Goal: Complete application form: Complete application form

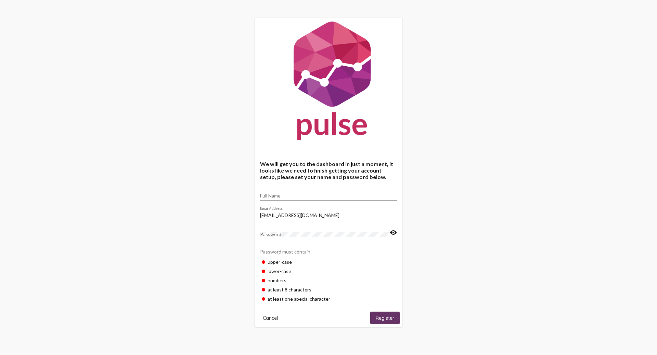
click at [277, 193] on div "Full Name" at bounding box center [328, 193] width 137 height 13
type input "Erin"
click at [376, 317] on span "Register" at bounding box center [385, 318] width 18 height 6
click at [283, 196] on input "Full Name" at bounding box center [328, 195] width 137 height 5
type input "[PERSON_NAME]"
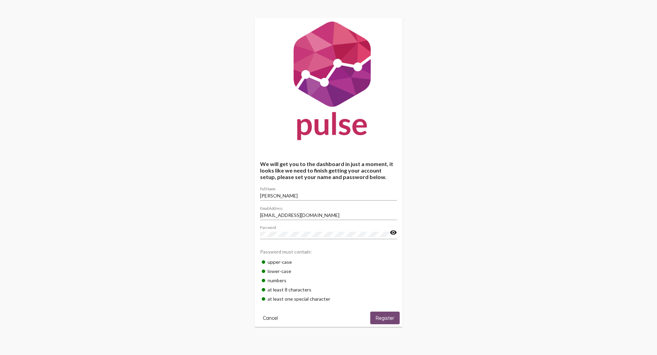
click at [379, 321] on span "Register" at bounding box center [385, 318] width 18 height 6
click at [284, 193] on div "Full Name" at bounding box center [328, 193] width 137 height 13
click at [296, 194] on input "Erin So" at bounding box center [328, 195] width 137 height 5
type input "Erin Sonneveldt"
click at [277, 232] on div "Password" at bounding box center [325, 232] width 130 height 13
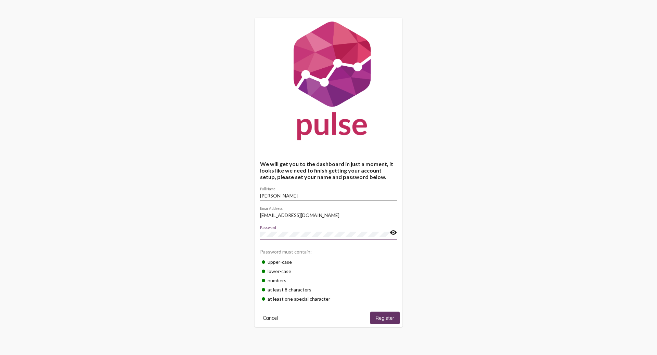
click at [390, 318] on span "Register" at bounding box center [385, 318] width 18 height 6
click at [289, 194] on input "Full Name" at bounding box center [328, 195] width 137 height 5
type input "[PERSON_NAME]"
click at [382, 316] on span "Register" at bounding box center [385, 318] width 18 height 6
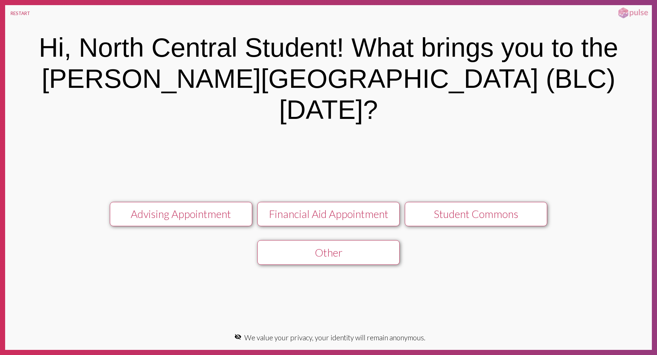
click at [190, 208] on div "Advising Appointment" at bounding box center [180, 214] width 127 height 13
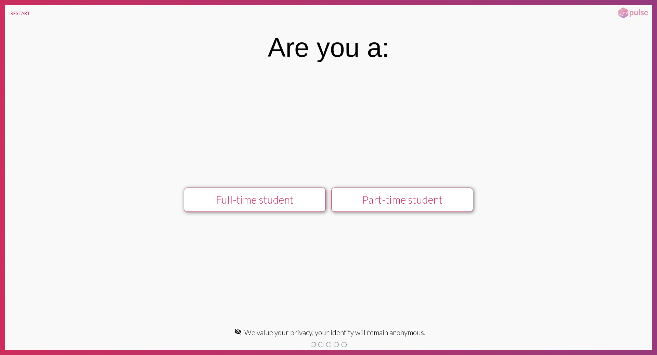
click at [252, 206] on div "Full-time student" at bounding box center [254, 199] width 127 height 13
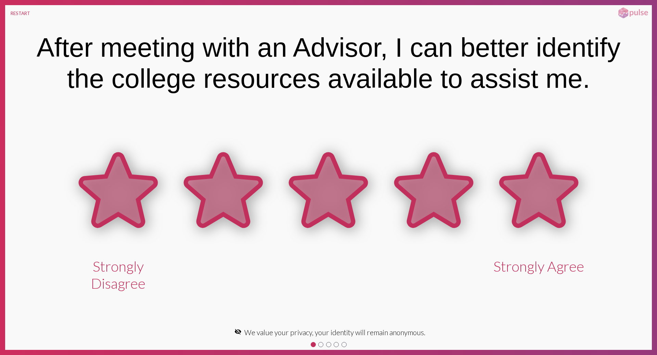
click at [531, 206] on icon at bounding box center [538, 190] width 75 height 72
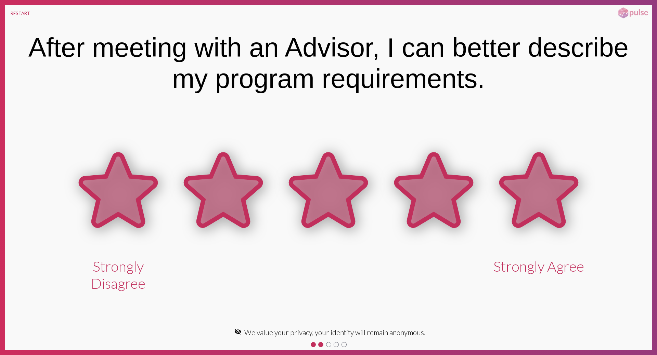
click at [531, 206] on icon at bounding box center [538, 190] width 75 height 72
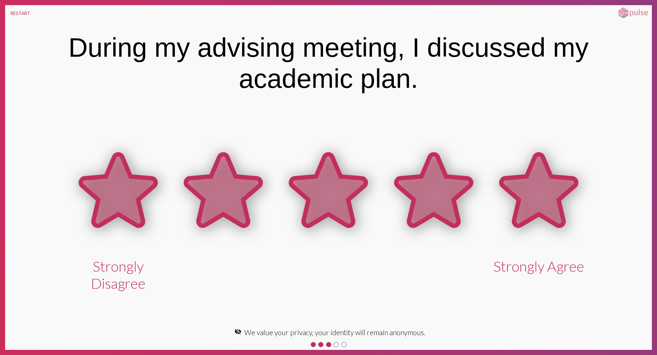
click at [531, 206] on icon at bounding box center [538, 190] width 75 height 72
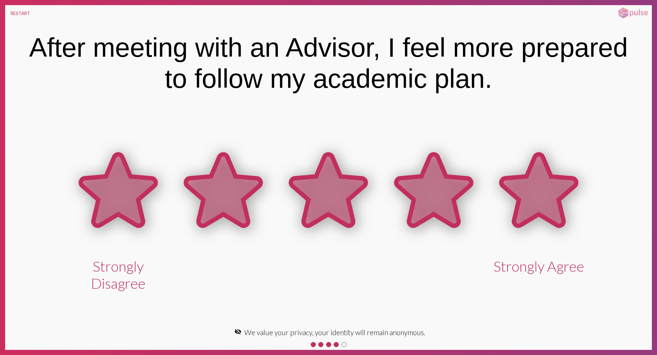
click at [531, 206] on icon at bounding box center [538, 190] width 75 height 72
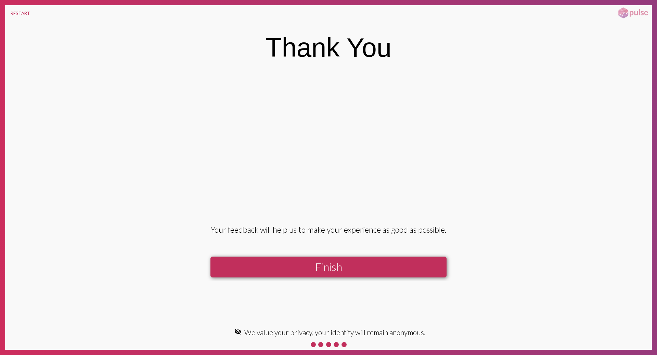
click at [393, 269] on button "Finish" at bounding box center [328, 267] width 236 height 21
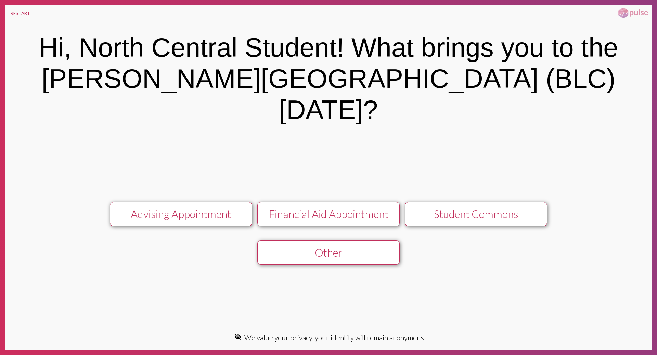
click at [327, 208] on div "Financial Aid Appointment" at bounding box center [328, 214] width 127 height 13
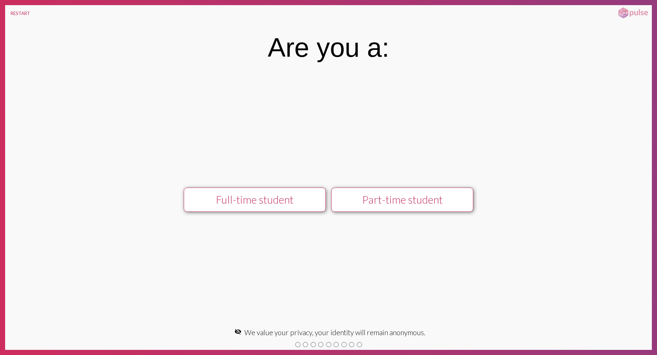
click at [362, 202] on div "Part-time student" at bounding box center [402, 199] width 127 height 13
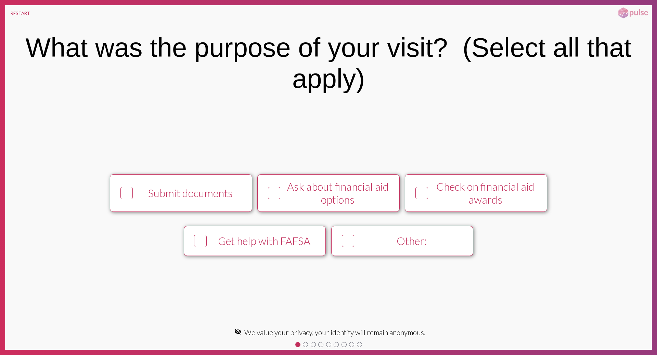
click at [387, 239] on div "Other:" at bounding box center [411, 241] width 109 height 13
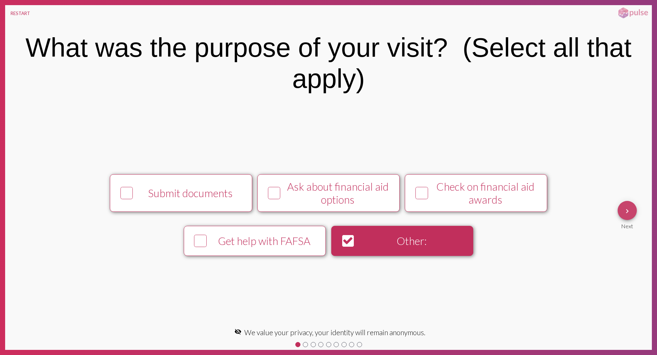
click at [624, 212] on mat-icon "keyboard_arrow_right" at bounding box center [627, 211] width 8 height 8
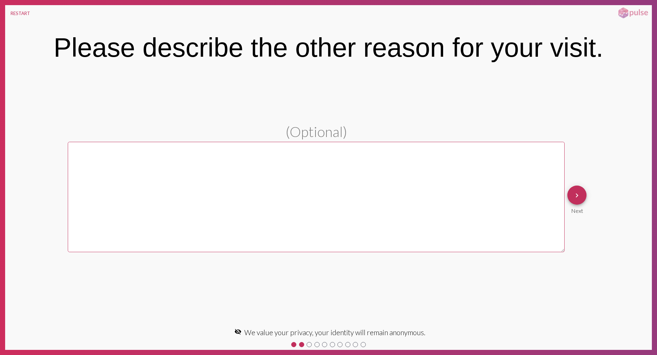
click at [431, 198] on textarea at bounding box center [316, 197] width 497 height 111
type textarea "dfd"
click at [577, 200] on mat-icon "keyboard_arrow_right" at bounding box center [577, 196] width 8 height 8
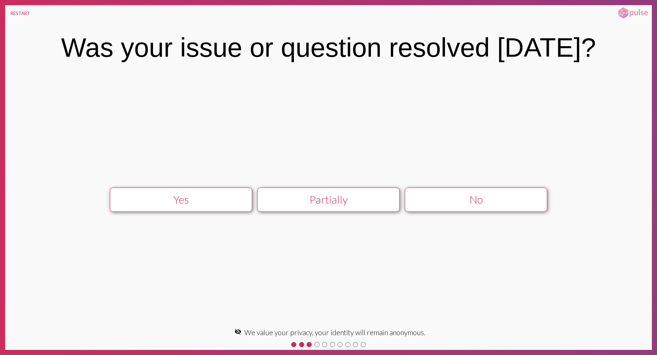
click at [208, 202] on div "Yes" at bounding box center [180, 199] width 127 height 13
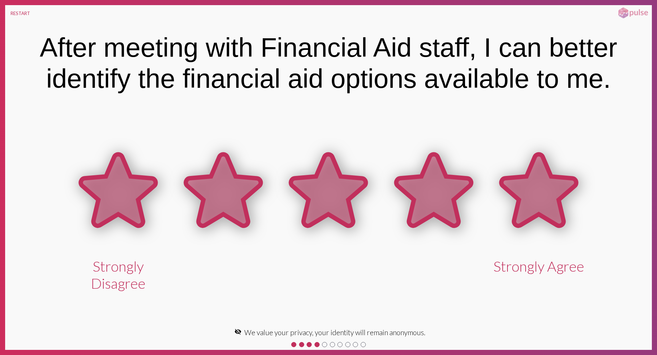
click at [520, 201] on icon at bounding box center [538, 190] width 75 height 72
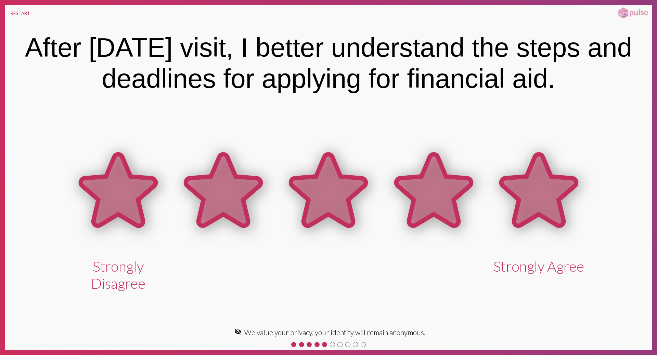
click at [520, 201] on icon at bounding box center [538, 190] width 75 height 72
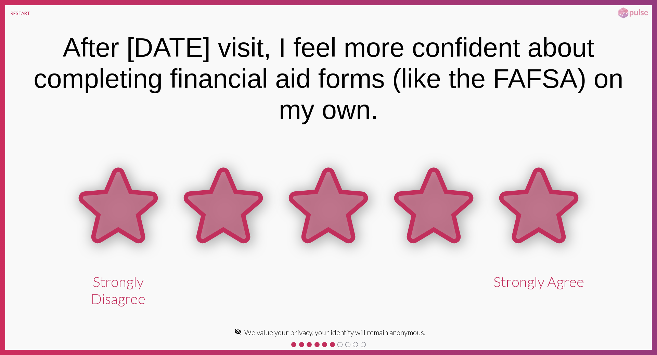
click at [520, 201] on icon at bounding box center [538, 206] width 75 height 72
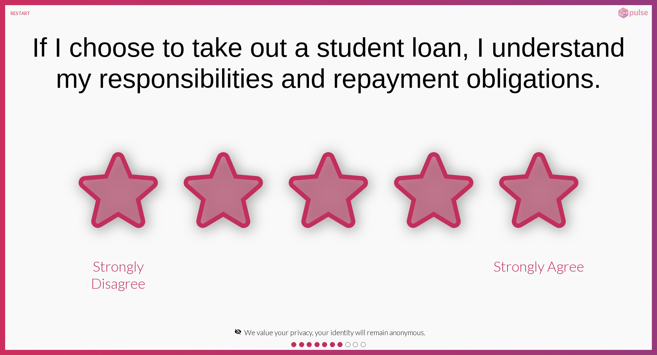
click at [520, 201] on icon at bounding box center [538, 190] width 75 height 72
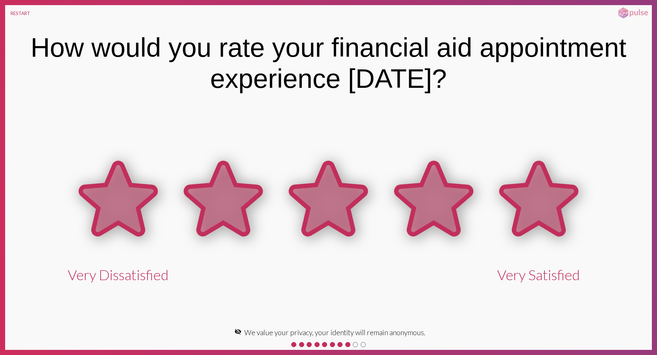
click at [520, 201] on icon at bounding box center [538, 199] width 75 height 72
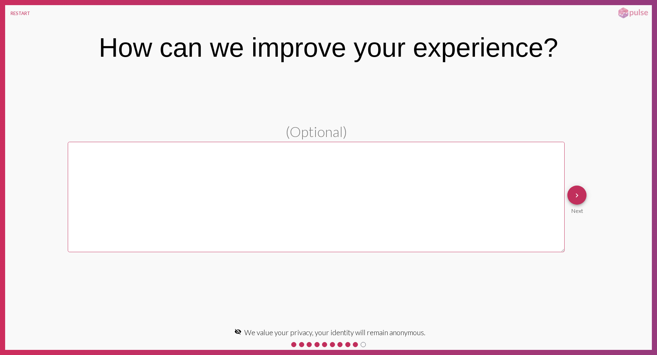
click at [581, 198] on button "keyboard_arrow_right" at bounding box center [576, 195] width 19 height 19
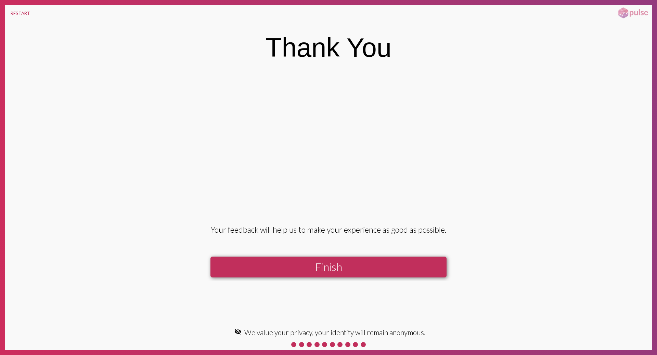
drag, startPoint x: 366, startPoint y: 252, endPoint x: 357, endPoint y: 261, distance: 12.6
click at [364, 254] on div "Your feedback will help us to make your experience as good as possible. Finish" at bounding box center [329, 199] width 302 height 163
click at [356, 263] on button "Finish" at bounding box center [328, 267] width 236 height 21
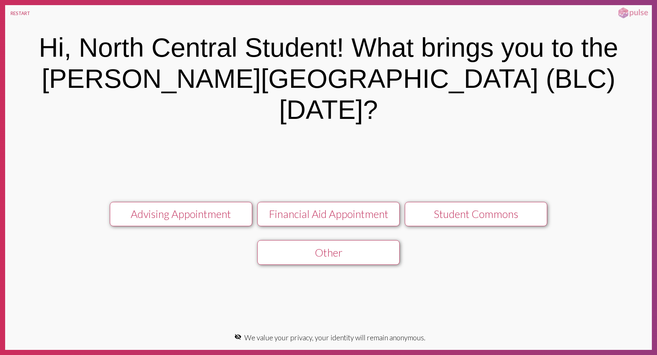
click at [296, 246] on div "Other" at bounding box center [328, 252] width 127 height 13
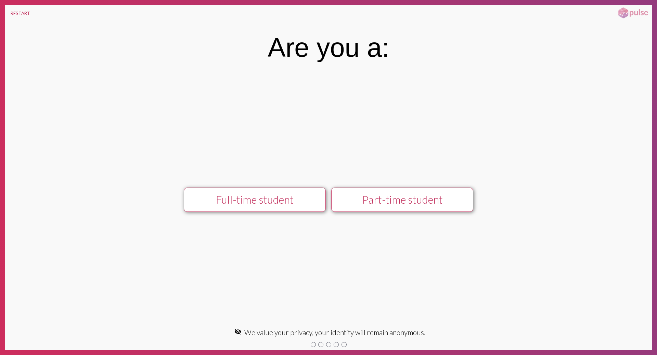
click at [283, 210] on button "Full-time student" at bounding box center [255, 200] width 142 height 24
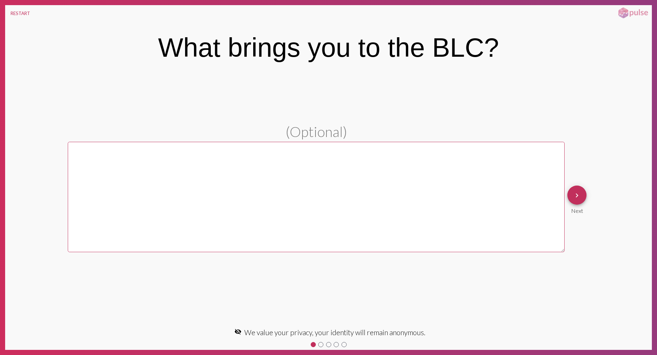
click at [580, 196] on mat-icon "keyboard_arrow_right" at bounding box center [577, 196] width 8 height 8
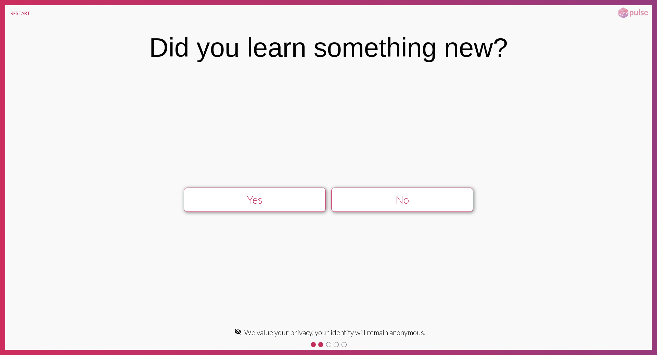
click at [294, 198] on div "Yes" at bounding box center [254, 199] width 127 height 13
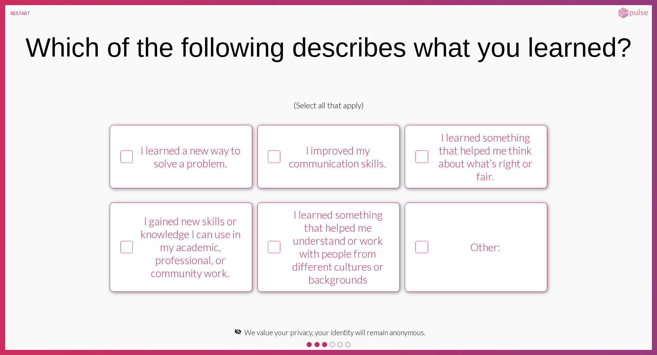
click at [310, 171] on button "I improved my communication skills." at bounding box center [328, 156] width 142 height 63
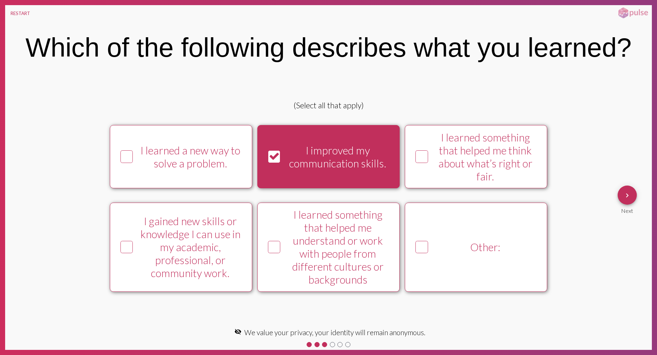
click at [628, 196] on mat-icon "keyboard_arrow_right" at bounding box center [627, 196] width 8 height 8
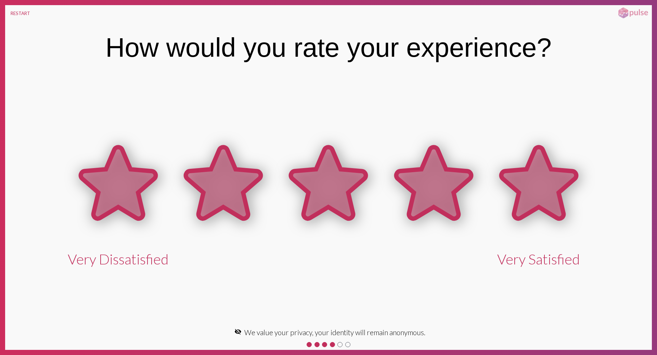
click at [561, 187] on icon at bounding box center [538, 183] width 75 height 72
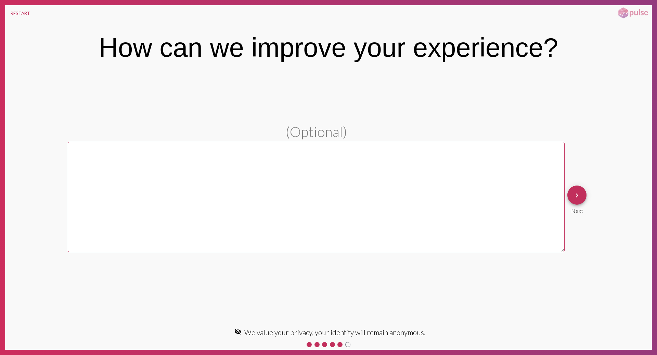
click at [581, 197] on button "keyboard_arrow_right" at bounding box center [576, 195] width 19 height 19
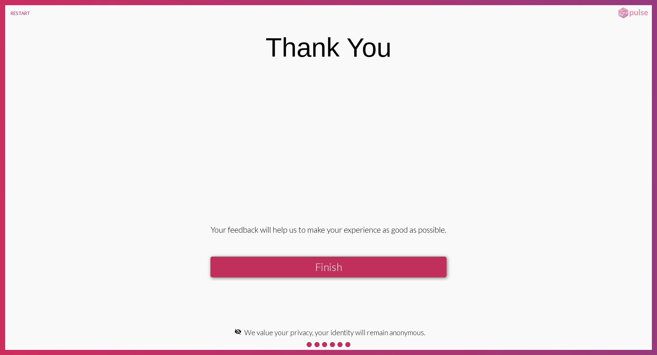
click at [354, 273] on button "Finish" at bounding box center [328, 267] width 236 height 21
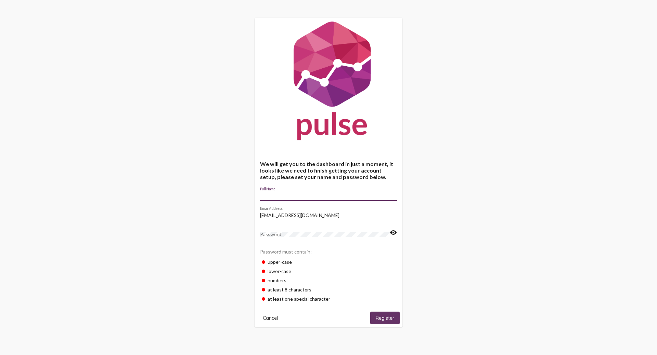
click at [288, 196] on input "Full Name" at bounding box center [328, 195] width 137 height 5
type input "Erin Sonneveldt"
click at [389, 320] on span "Register" at bounding box center [385, 318] width 18 height 6
